Goal: Task Accomplishment & Management: Use online tool/utility

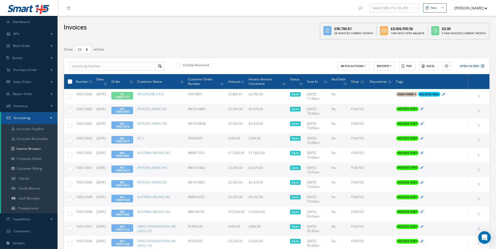
select select "25"
click at [44, 71] on link "Purchase Order" at bounding box center [28, 70] width 57 height 12
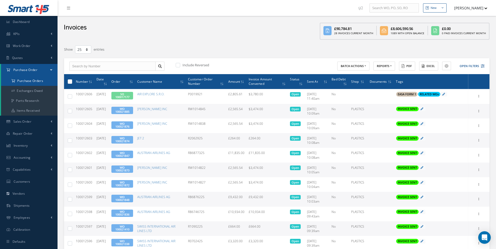
click at [40, 82] on a=1&status_id=2&status_id=3&status_id=5&collapsedFilters"] "Purchase Orders" at bounding box center [29, 81] width 56 height 10
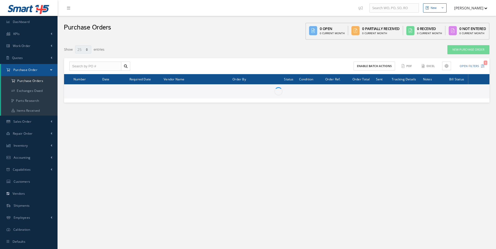
select select "25"
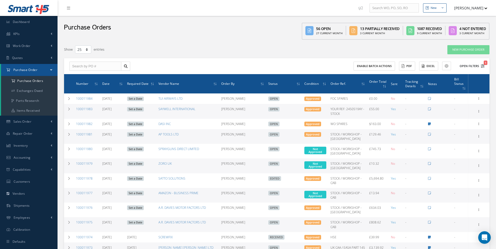
click at [468, 65] on button "Open Filters 1" at bounding box center [470, 66] width 30 height 9
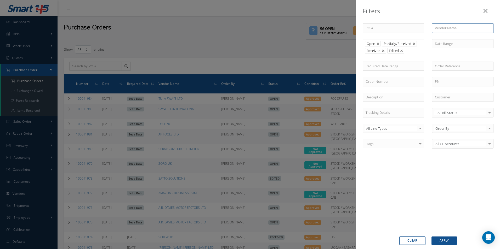
click at [443, 30] on input "text" at bounding box center [462, 28] width 61 height 9
click at [447, 37] on span "TESTORI" at bounding box center [440, 37] width 13 height 5
type input "TESTORI"
click at [448, 241] on button "Apply" at bounding box center [443, 241] width 25 height 8
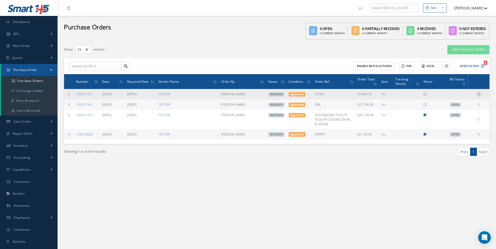
click at [478, 94] on icon at bounding box center [478, 94] width 5 height 4
click at [462, 118] on link "Create Bill" at bounding box center [454, 117] width 41 height 7
type input "0.00"
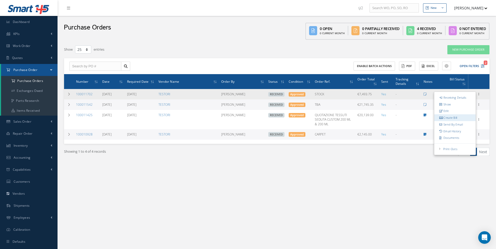
type input "0.00"
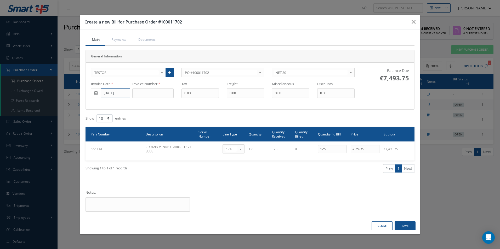
click at [120, 94] on input "[DATE]" at bounding box center [116, 93] width 30 height 9
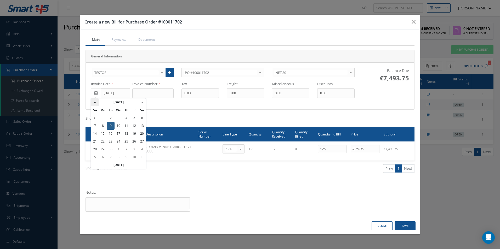
click at [96, 102] on th "«" at bounding box center [95, 102] width 8 height 8
click at [134, 118] on td "1" at bounding box center [134, 118] width 8 height 8
type input "[DATE]"
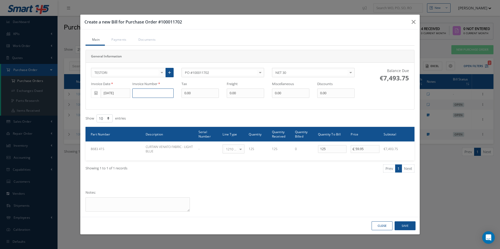
click at [145, 96] on input at bounding box center [152, 93] width 41 height 9
click at [159, 94] on input "25FI" at bounding box center [152, 93] width 41 height 9
click at [165, 92] on input "25FI" at bounding box center [152, 93] width 41 height 9
click at [165, 92] on input "25FI000357" at bounding box center [152, 93] width 41 height 9
type input "25FI000612"
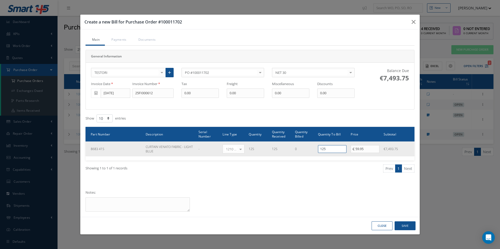
drag, startPoint x: 331, startPoint y: 148, endPoint x: 264, endPoint y: 147, distance: 66.6
click at [282, 150] on tr "8683 415 CURTAIN VENATO FABRIC - LIGHT BLUE - 1210 | Inventory - expendables Se…" at bounding box center [249, 149] width 329 height 15
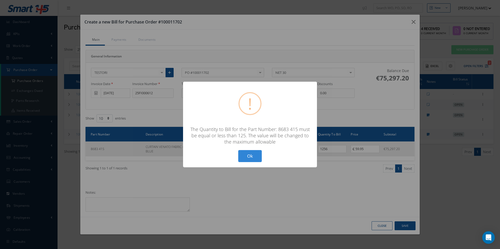
type input "125"
click at [254, 154] on button "Ok" at bounding box center [250, 156] width 24 height 12
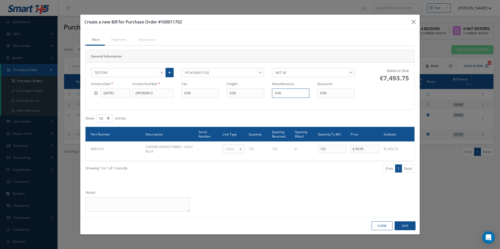
drag, startPoint x: 293, startPoint y: 93, endPoint x: 245, endPoint y: 93, distance: 47.8
click at [247, 93] on div "Invoice Date [DATE] Invoice Number 25FI000612 Tax 0.00 Freight 0.00 Miscellaneo…" at bounding box center [222, 90] width 271 height 16
click at [362, 109] on div "TESTORI 365 AEROSPACE 4 CYTE UK LTD 53 NORTH AVIATION LTD A & R AVIATION SERVIC…" at bounding box center [250, 86] width 336 height 47
drag, startPoint x: 291, startPoint y: 94, endPoint x: 257, endPoint y: 95, distance: 34.0
click at [261, 95] on div "Invoice Date [DATE] Invoice Number 25FI000612 Tax 0.00 Freight 0.00 Miscellaneo…" at bounding box center [222, 90] width 271 height 16
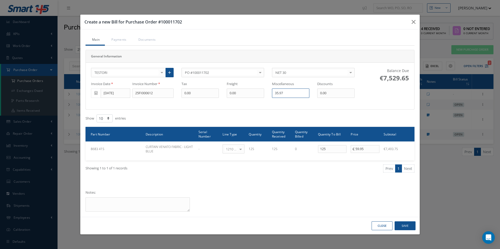
type input "35.97"
click at [410, 225] on button "Save" at bounding box center [404, 226] width 21 height 9
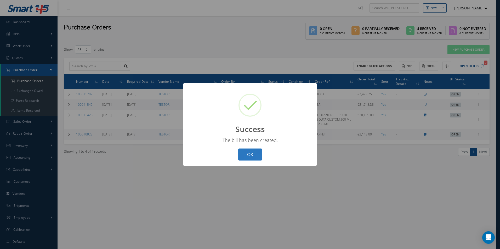
click at [253, 157] on button "OK" at bounding box center [250, 155] width 24 height 12
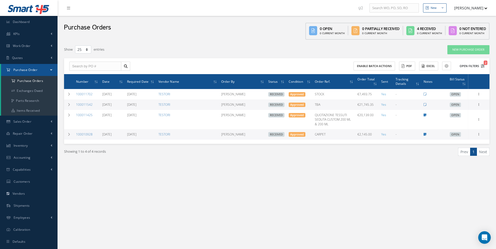
click at [474, 65] on button "Open Filters 2" at bounding box center [470, 66] width 30 height 9
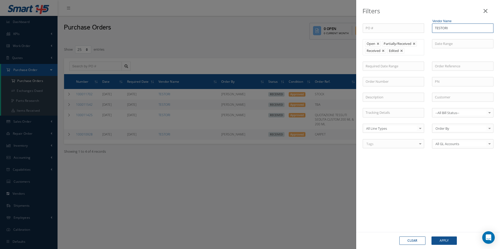
drag, startPoint x: 457, startPoint y: 29, endPoint x: 381, endPoint y: 36, distance: 76.6
click at [381, 36] on div "PO # Vendor Name TESTORI Open Partially/Received Received Canceled Edited Open …" at bounding box center [427, 89] width 138 height 131
click at [459, 37] on span "VANEMA STORITVE D.O.O." at bounding box center [454, 37] width 40 height 5
type input "VANEMA STORITVE D.O.O."
click at [447, 243] on button "Apply" at bounding box center [443, 241] width 25 height 8
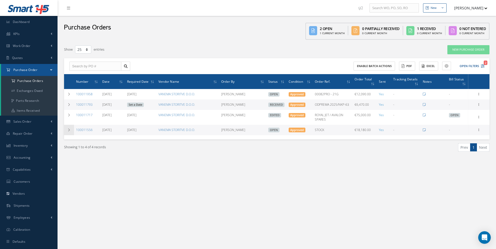
click at [73, 127] on td at bounding box center [69, 130] width 10 height 10
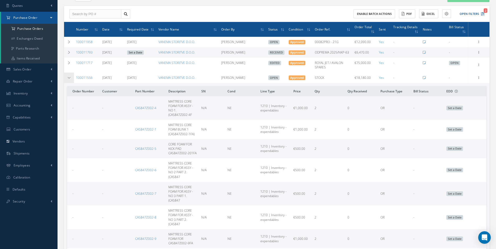
click at [65, 80] on td at bounding box center [69, 78] width 10 height 10
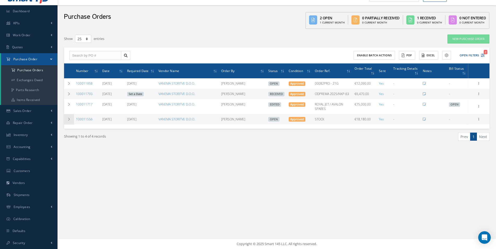
scroll to position [11, 0]
click at [71, 122] on td at bounding box center [69, 119] width 10 height 10
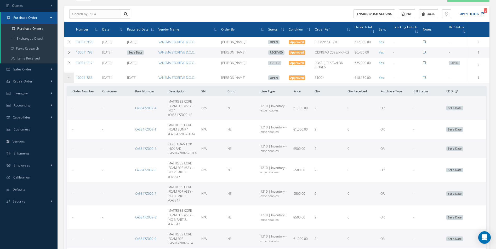
click at [70, 79] on td at bounding box center [69, 78] width 10 height 10
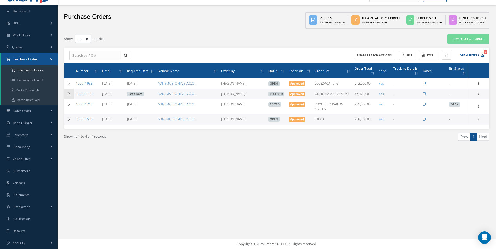
click at [69, 91] on td at bounding box center [69, 94] width 10 height 10
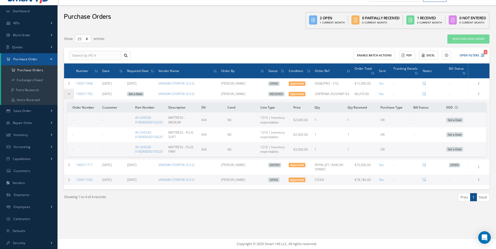
click at [69, 95] on icon at bounding box center [69, 93] width 4 height 3
